Goal: Transaction & Acquisition: Subscribe to service/newsletter

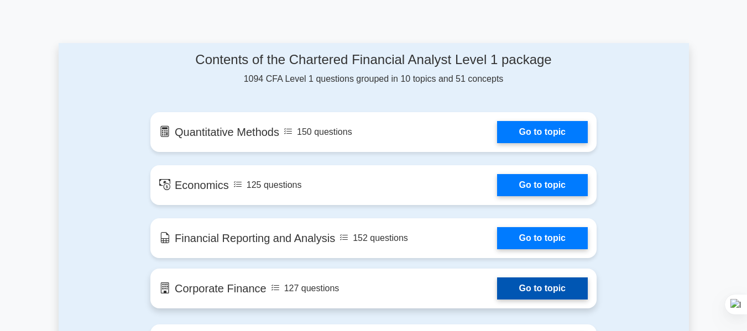
scroll to position [553, 0]
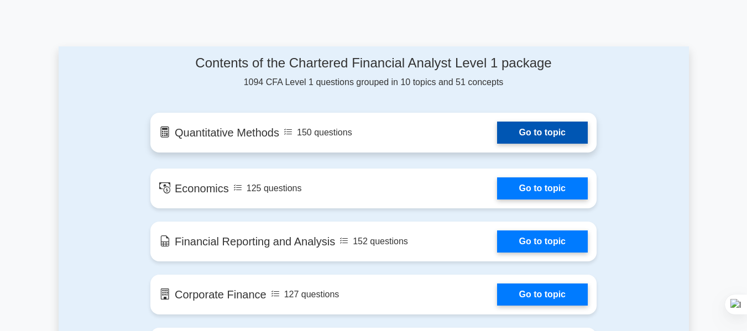
click at [529, 131] on link "Go to topic" at bounding box center [542, 133] width 91 height 22
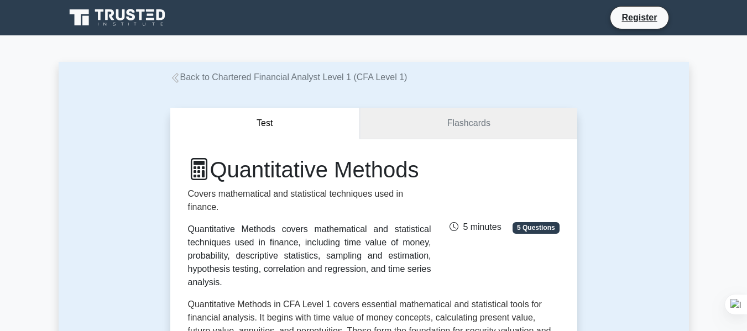
click at [453, 133] on link "Flashcards" at bounding box center [468, 124] width 217 height 32
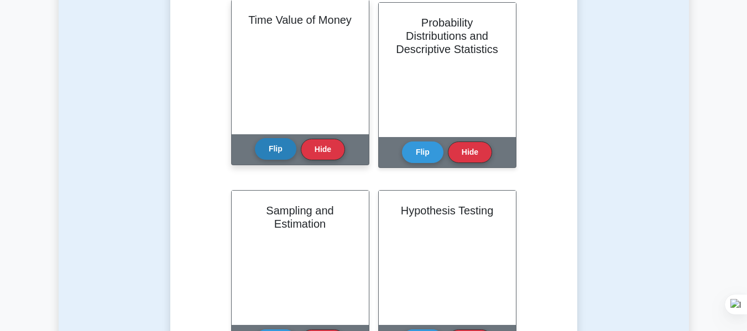
click at [259, 150] on button "Flip" at bounding box center [275, 149] width 41 height 22
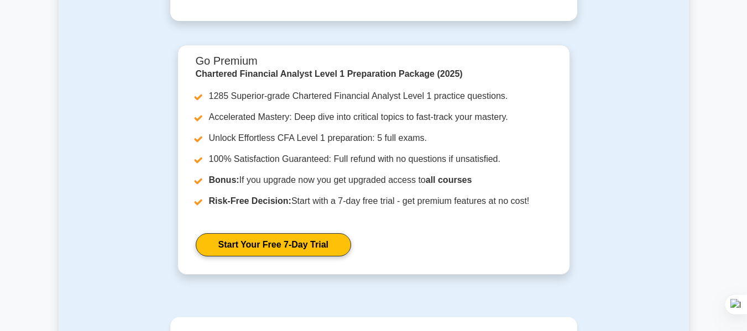
scroll to position [940, 0]
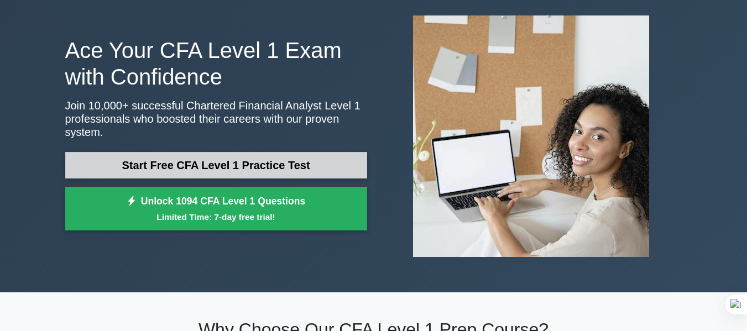
click at [292, 155] on link "Start Free CFA Level 1 Practice Test" at bounding box center [216, 165] width 302 height 27
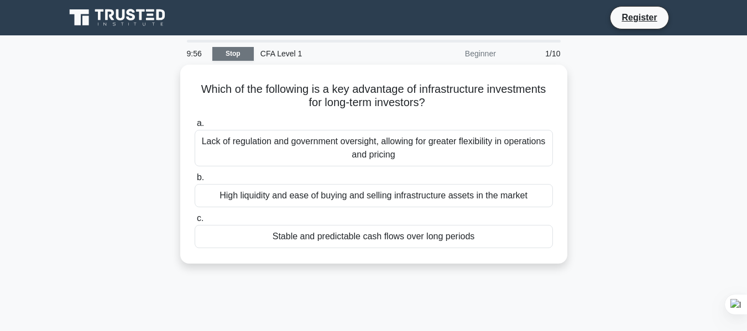
click at [231, 55] on link "Stop" at bounding box center [232, 54] width 41 height 14
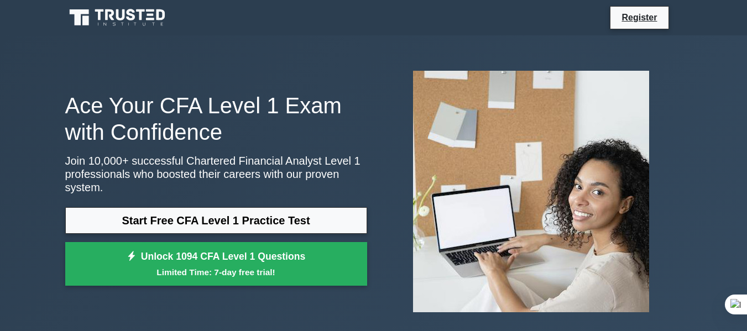
click at [308, 266] on small "Limited Time: 7-day free trial!" at bounding box center [216, 272] width 274 height 13
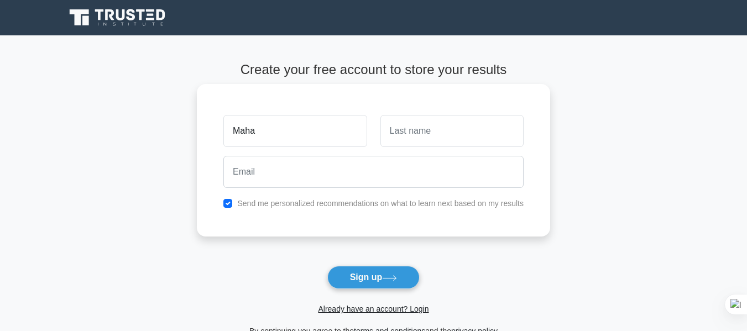
type input "Maha"
click at [424, 132] on input "text" at bounding box center [452, 131] width 143 height 32
type input "A"
type input "S"
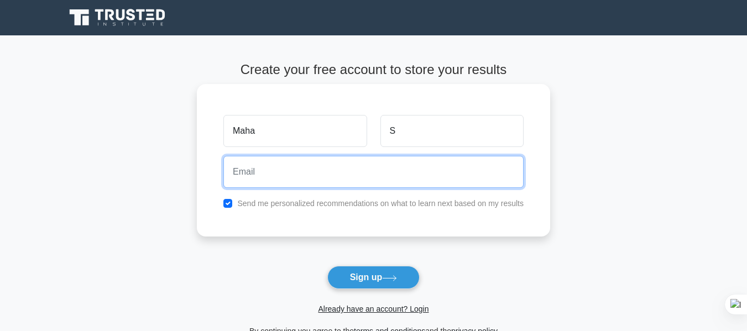
click at [402, 167] on input "email" at bounding box center [373, 172] width 300 height 32
type input "[EMAIL_ADDRESS][DOMAIN_NAME]"
click at [327, 266] on button "Sign up" at bounding box center [373, 277] width 93 height 23
